Goal: Task Accomplishment & Management: Manage account settings

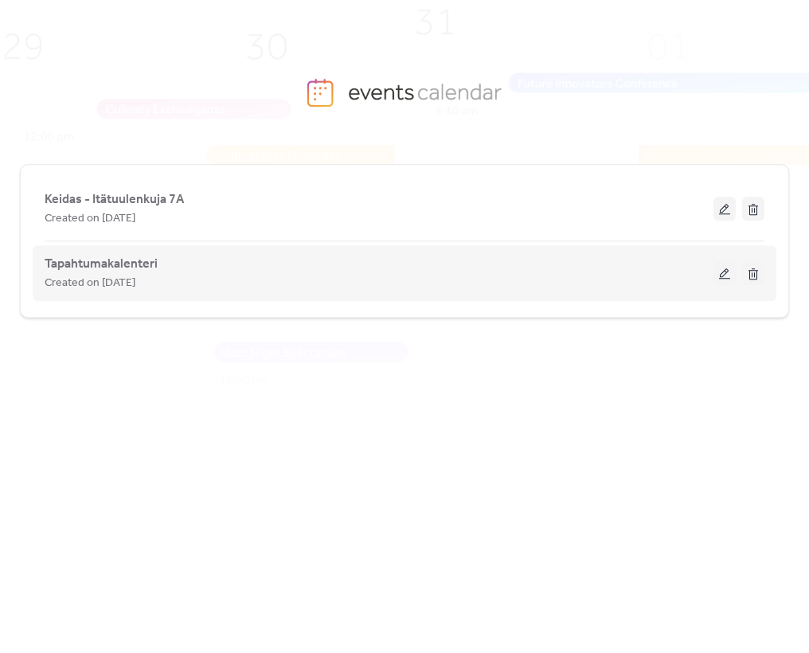
click at [722, 276] on button at bounding box center [725, 273] width 22 height 24
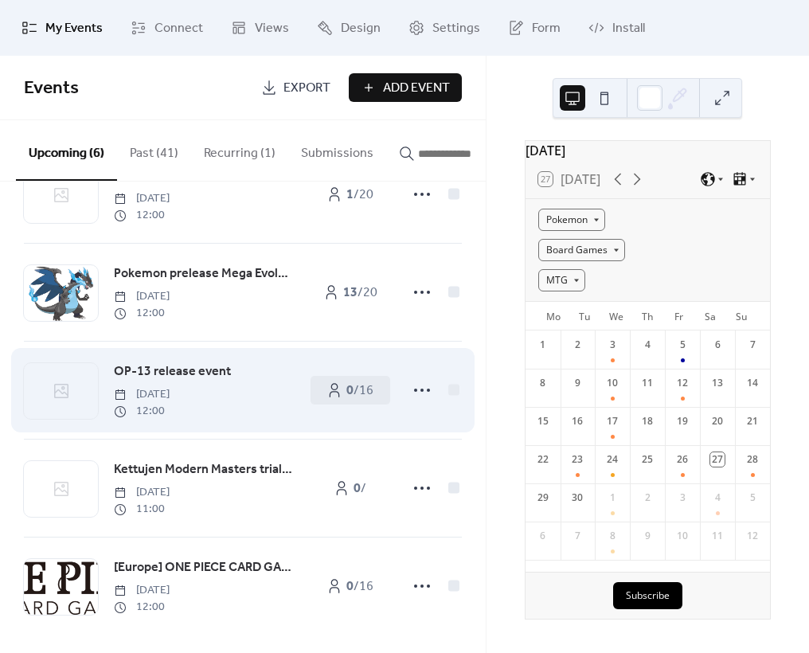
scroll to position [170, 0]
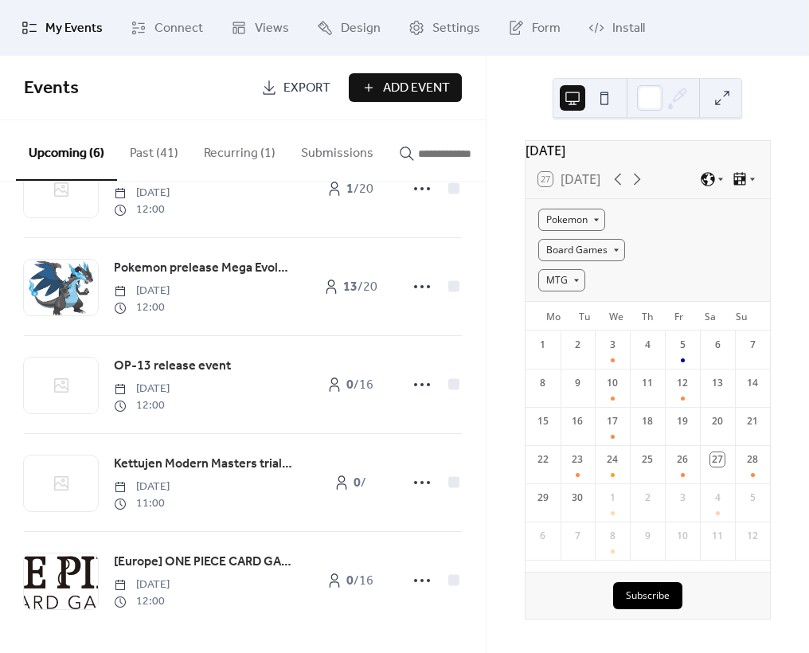
click at [251, 151] on button "Recurring (1)" at bounding box center [239, 149] width 97 height 59
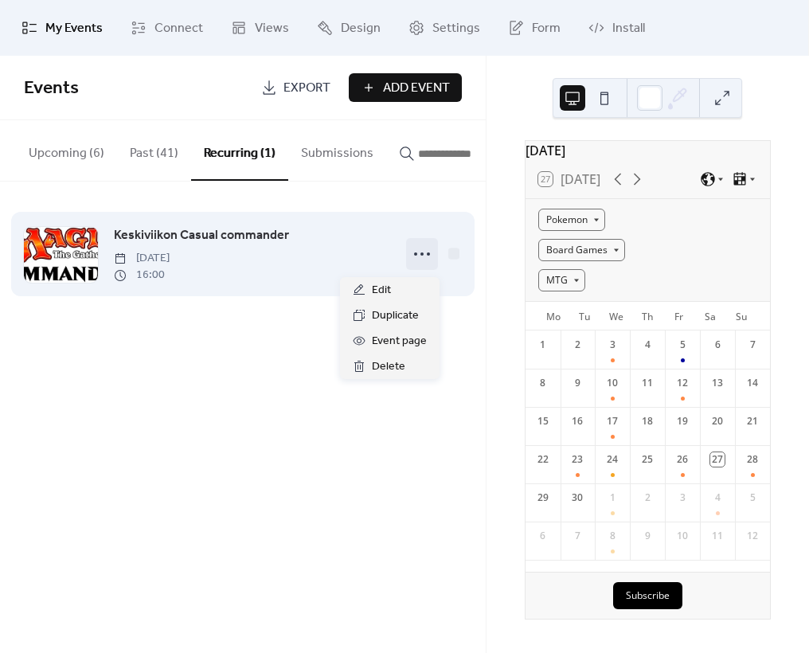
click at [421, 262] on icon at bounding box center [421, 253] width 25 height 25
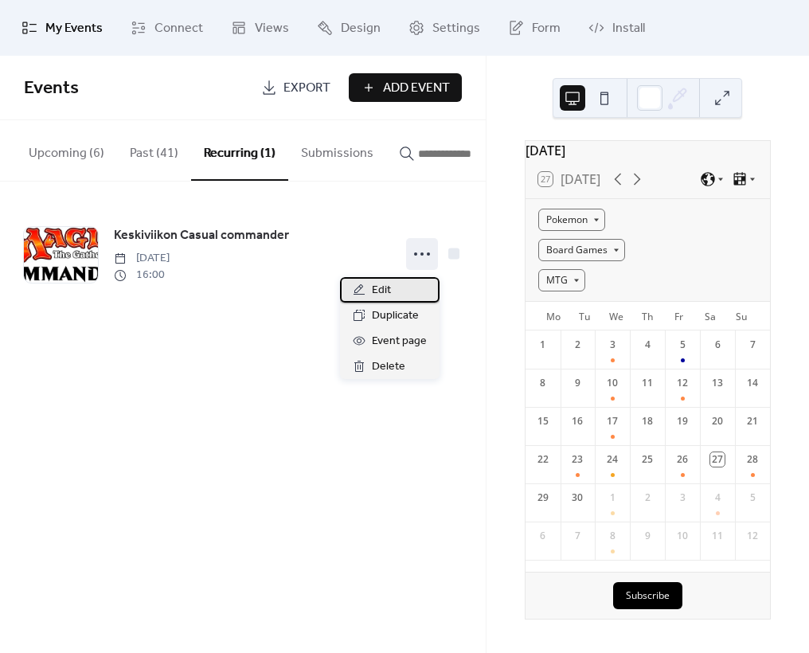
click at [395, 288] on div "Edit" at bounding box center [390, 289] width 100 height 25
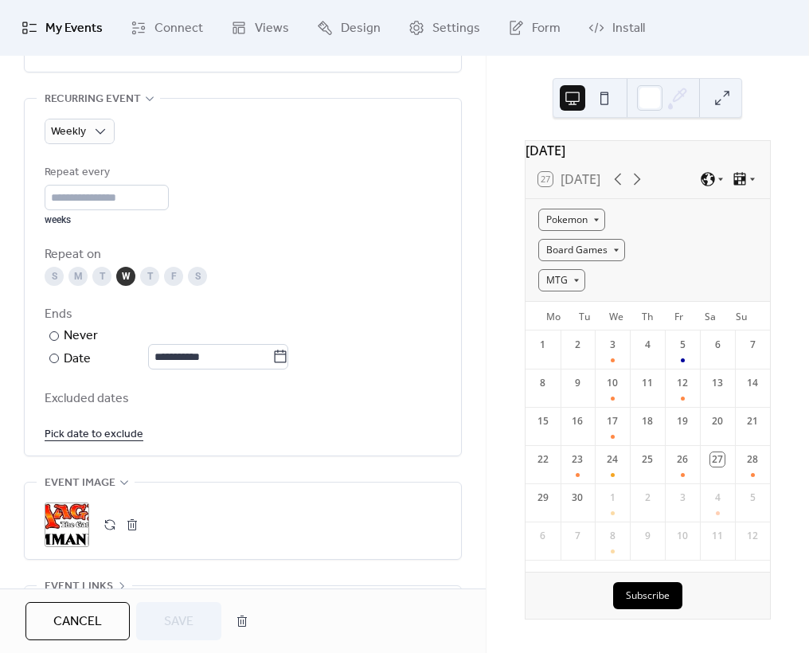
scroll to position [968, 0]
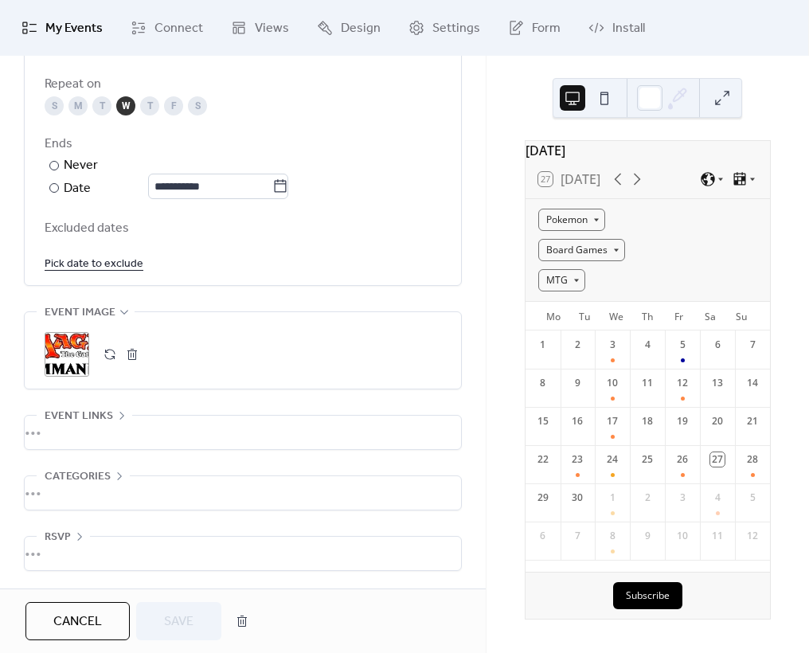
click at [66, 537] on div "•••" at bounding box center [243, 553] width 436 height 33
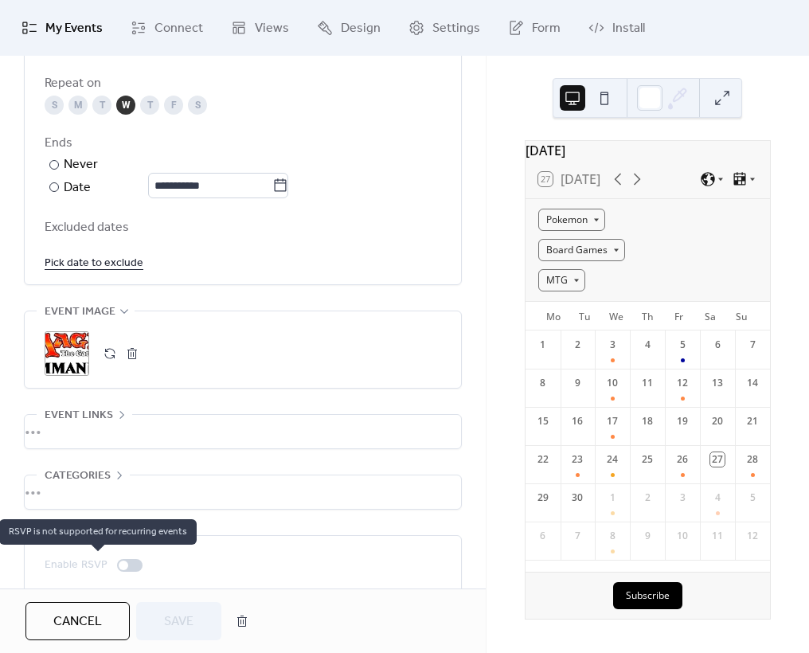
click at [127, 564] on div at bounding box center [129, 565] width 25 height 13
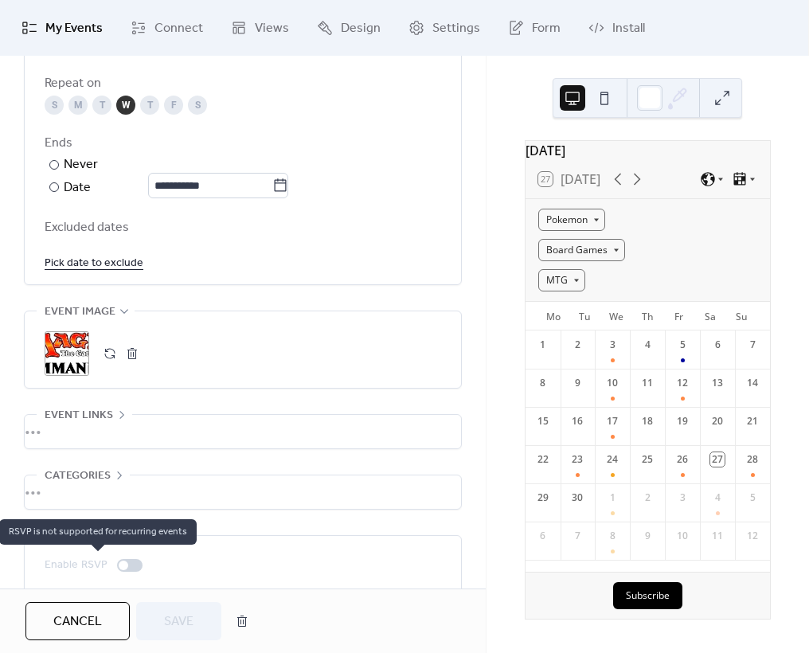
click at [127, 564] on div at bounding box center [129, 565] width 25 height 13
click at [127, 565] on div at bounding box center [129, 565] width 25 height 13
click at [127, 564] on div at bounding box center [129, 565] width 25 height 13
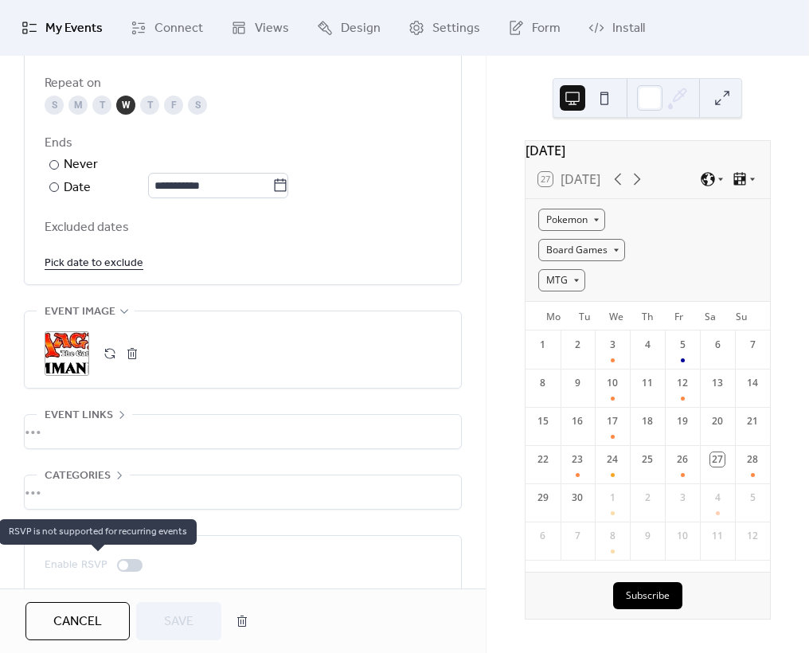
click at [127, 564] on div at bounding box center [129, 565] width 25 height 13
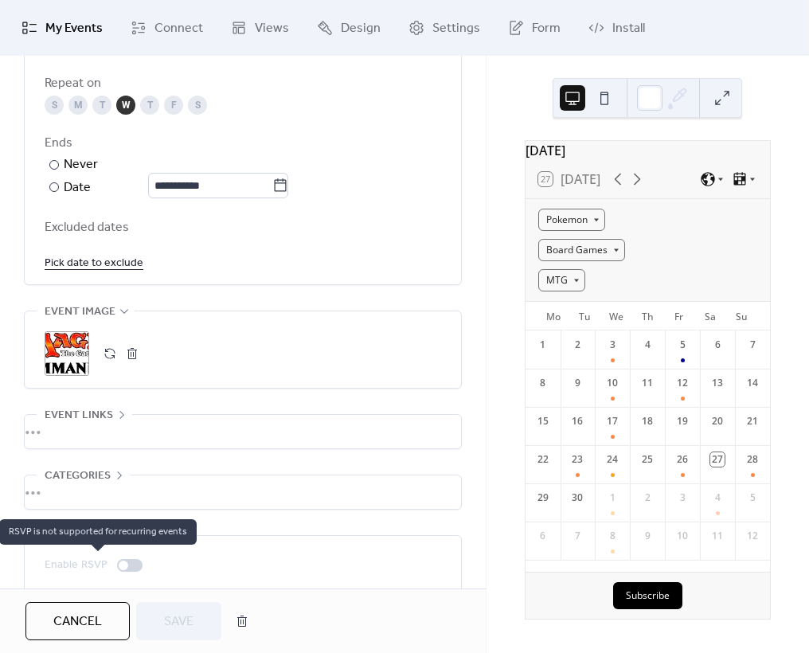
click at [127, 564] on div at bounding box center [129, 565] width 25 height 13
click at [127, 565] on div at bounding box center [129, 565] width 25 height 13
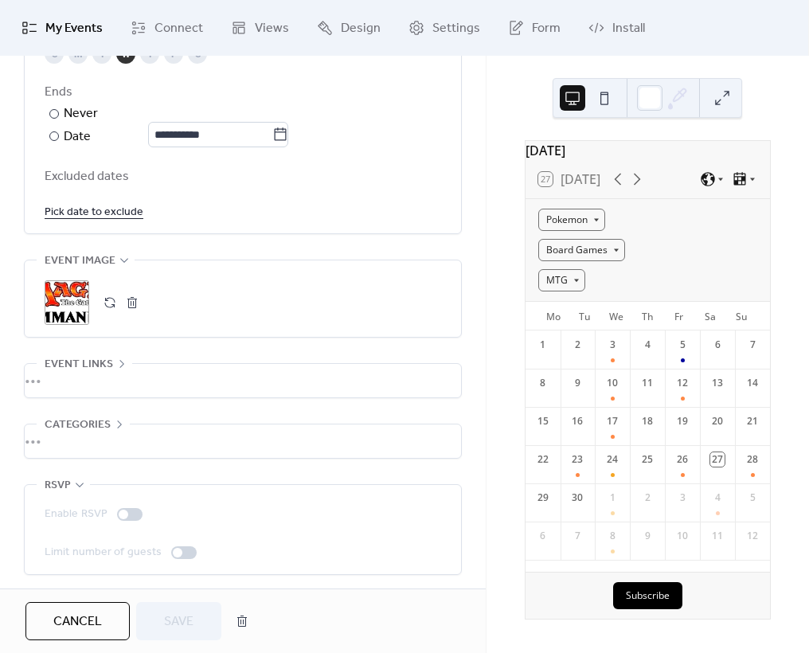
scroll to position [1023, 0]
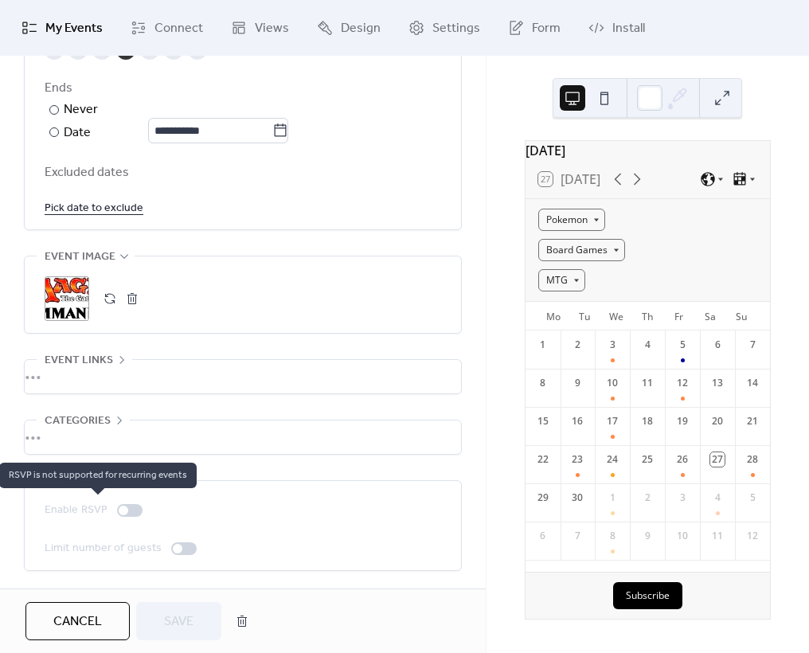
click at [128, 514] on div at bounding box center [129, 510] width 25 height 13
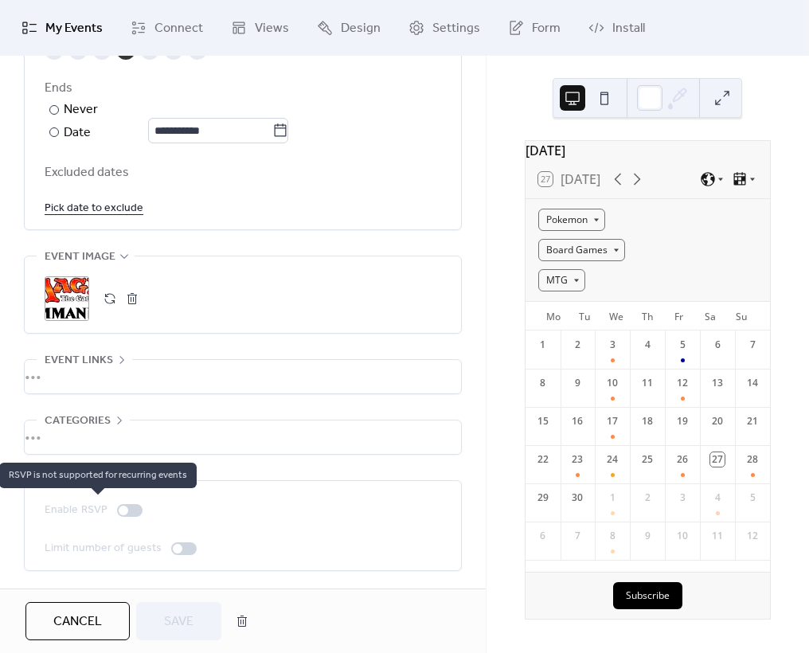
click at [128, 514] on div at bounding box center [129, 510] width 25 height 13
